Goal: Find specific page/section: Find specific page/section

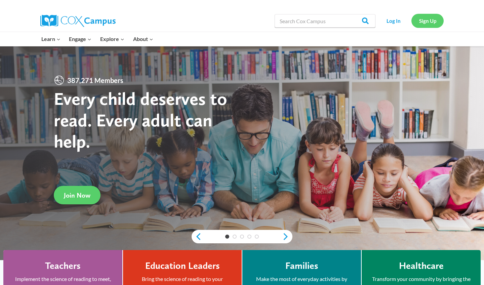
click at [420, 20] on link "Sign Up" at bounding box center [427, 21] width 32 height 14
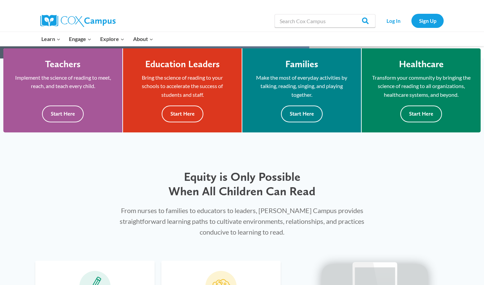
scroll to position [201, 0]
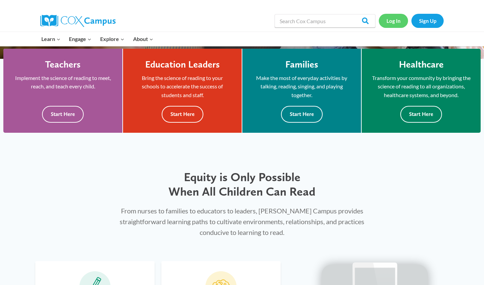
click at [388, 22] on link "Log In" at bounding box center [393, 21] width 29 height 14
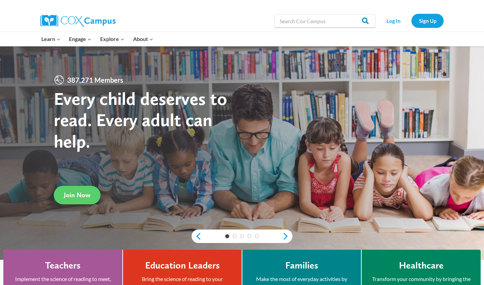
click at [364, 19] on input "Search" at bounding box center [362, 20] width 26 height 13
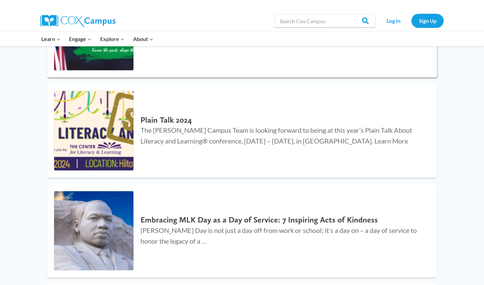
scroll to position [802, 0]
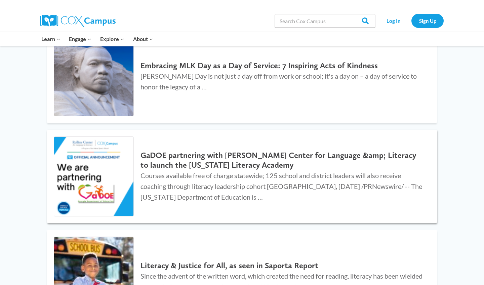
click at [215, 156] on h2 "GaDOE partnering with [PERSON_NAME] Center for Language &amp; Literacy to launc…" at bounding box center [281, 160] width 283 height 19
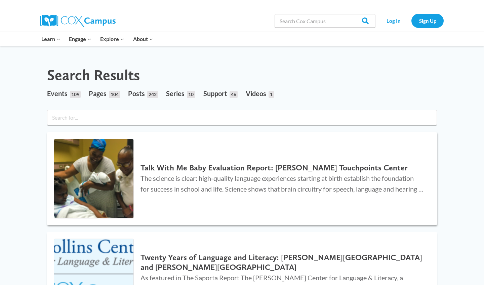
scroll to position [0, 0]
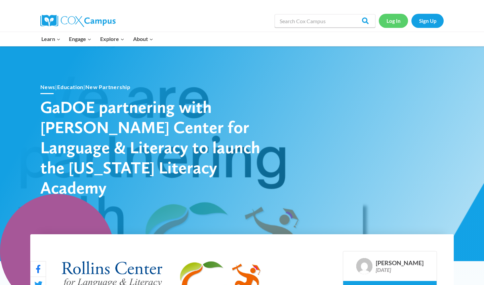
click at [392, 20] on link "Log In" at bounding box center [393, 21] width 29 height 14
